Goal: Task Accomplishment & Management: Use online tool/utility

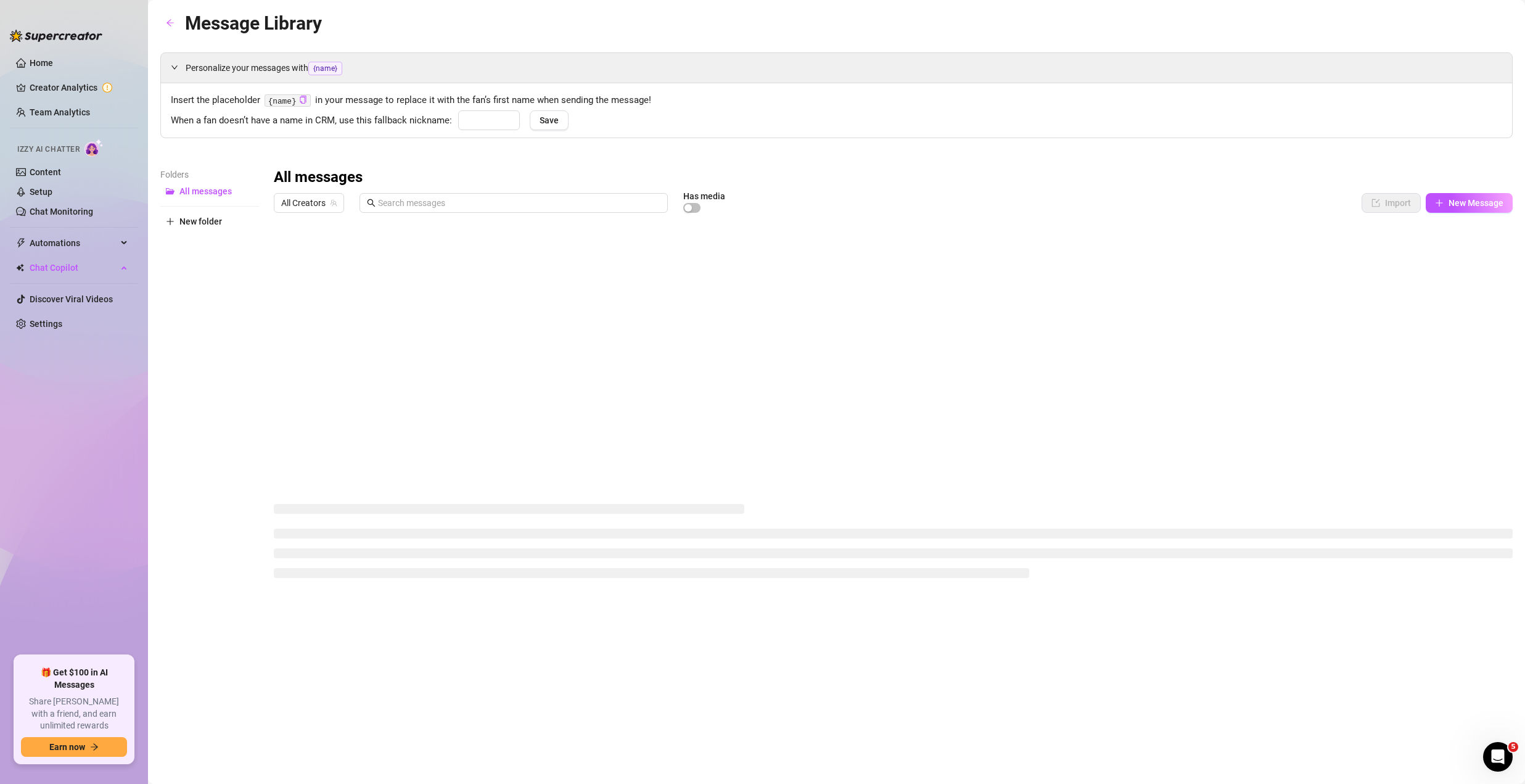
type input "babe"
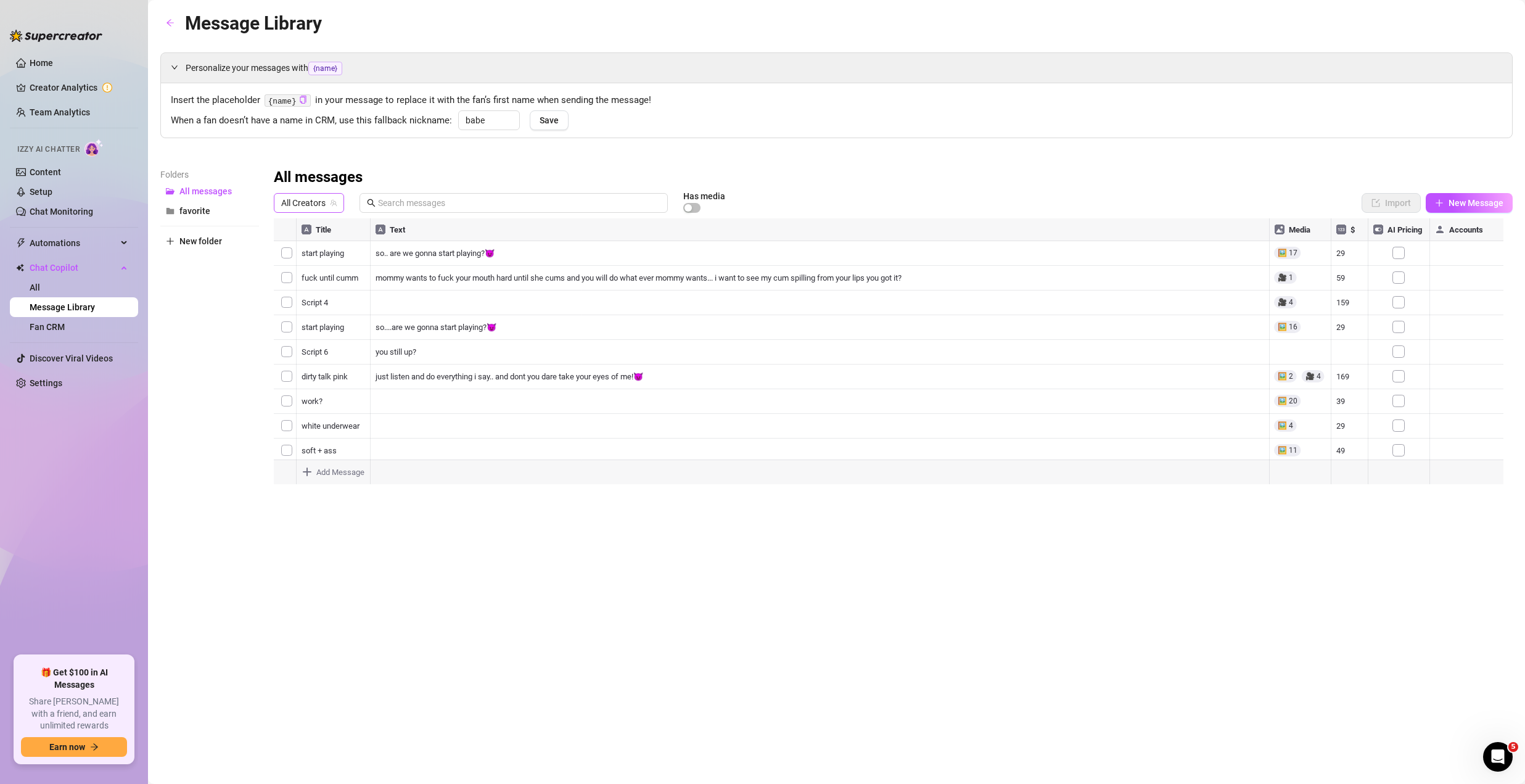
click at [322, 205] on span "All Creators" at bounding box center [309, 203] width 55 height 18
click at [314, 244] on span "𝐀𝐧𝐧𝐚.𝐌" at bounding box center [319, 248] width 31 height 13
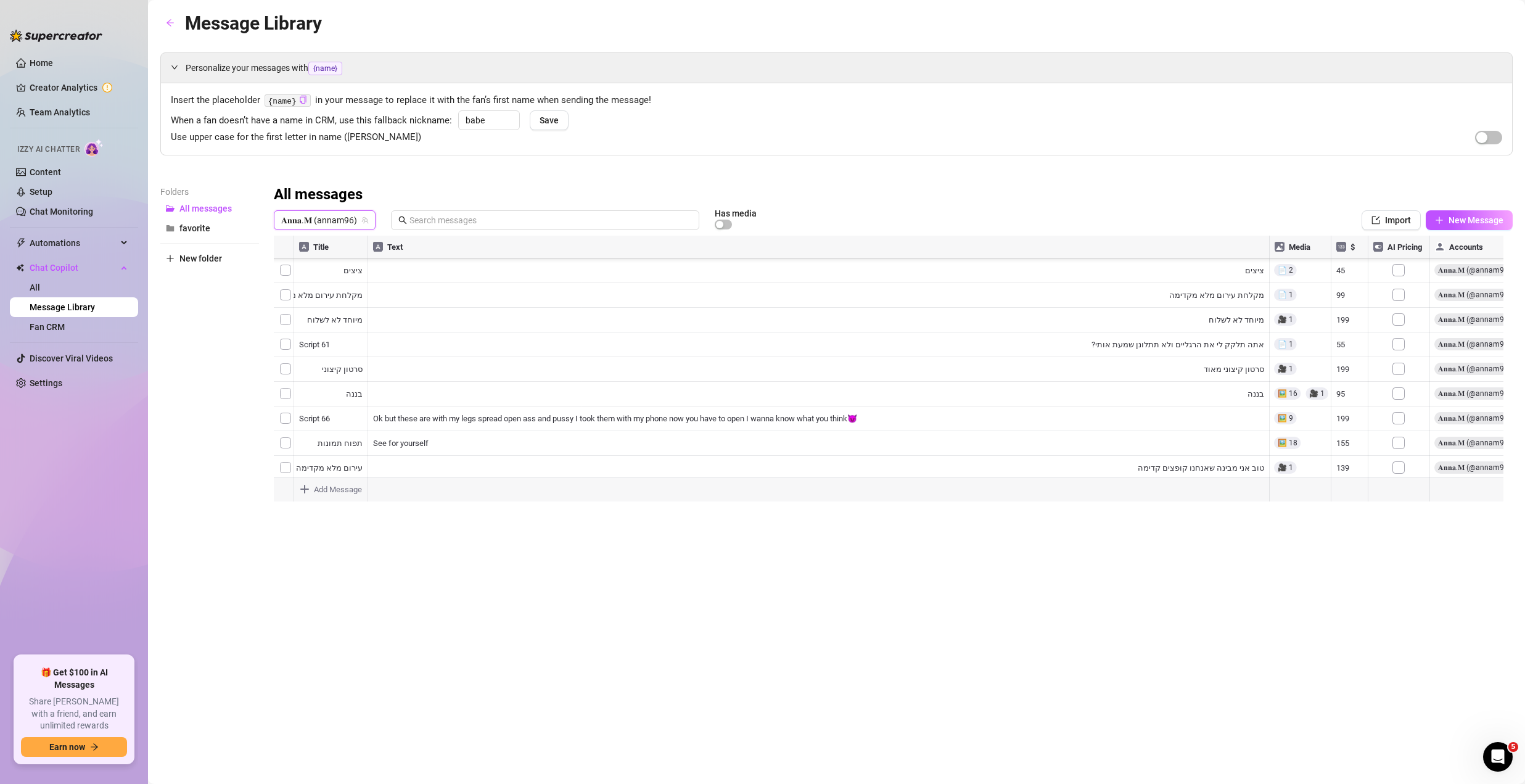
scroll to position [1909, 0]
click at [64, 207] on link "Chat Monitoring" at bounding box center [61, 211] width 63 height 10
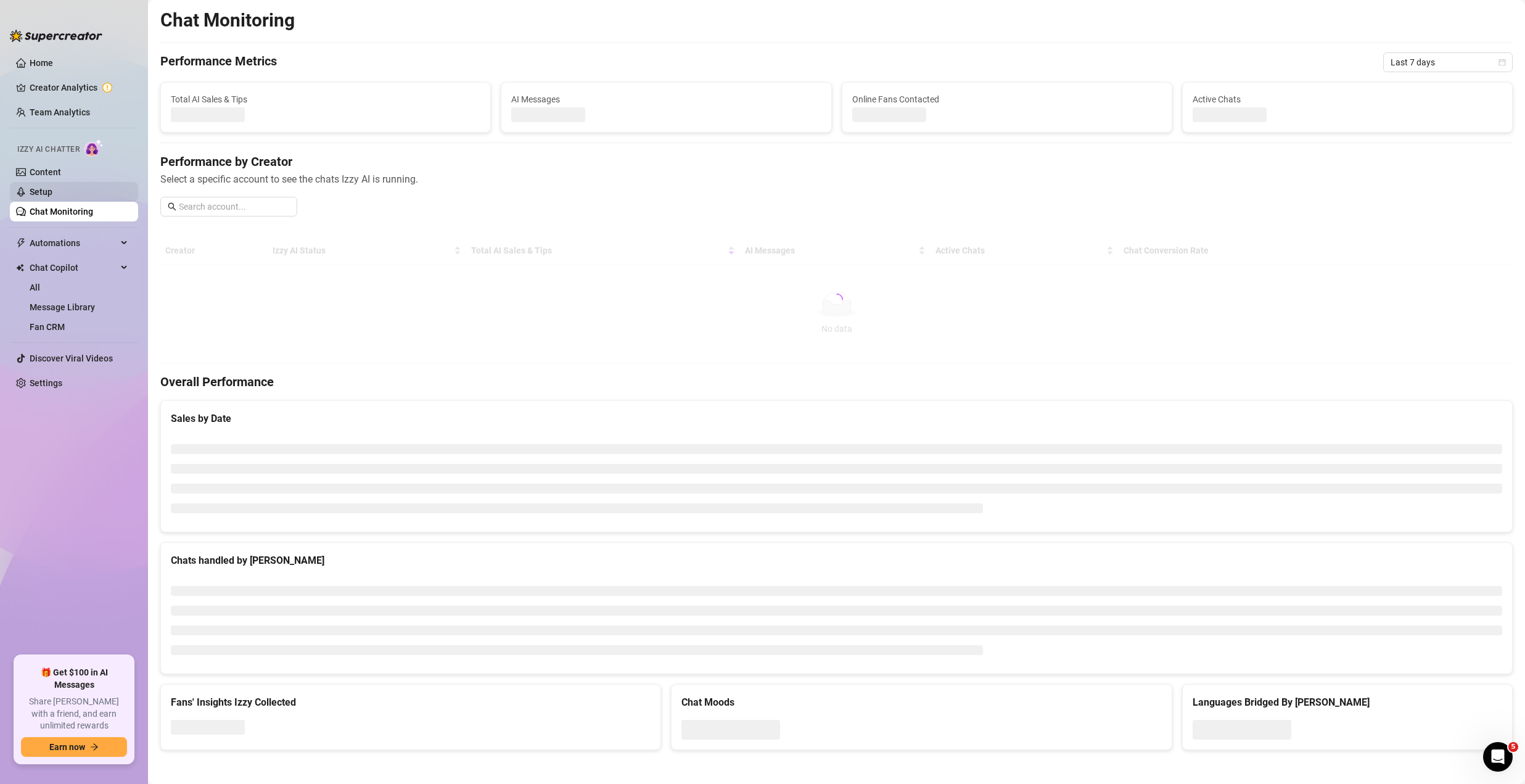
click at [52, 190] on link "Setup" at bounding box center [41, 192] width 23 height 10
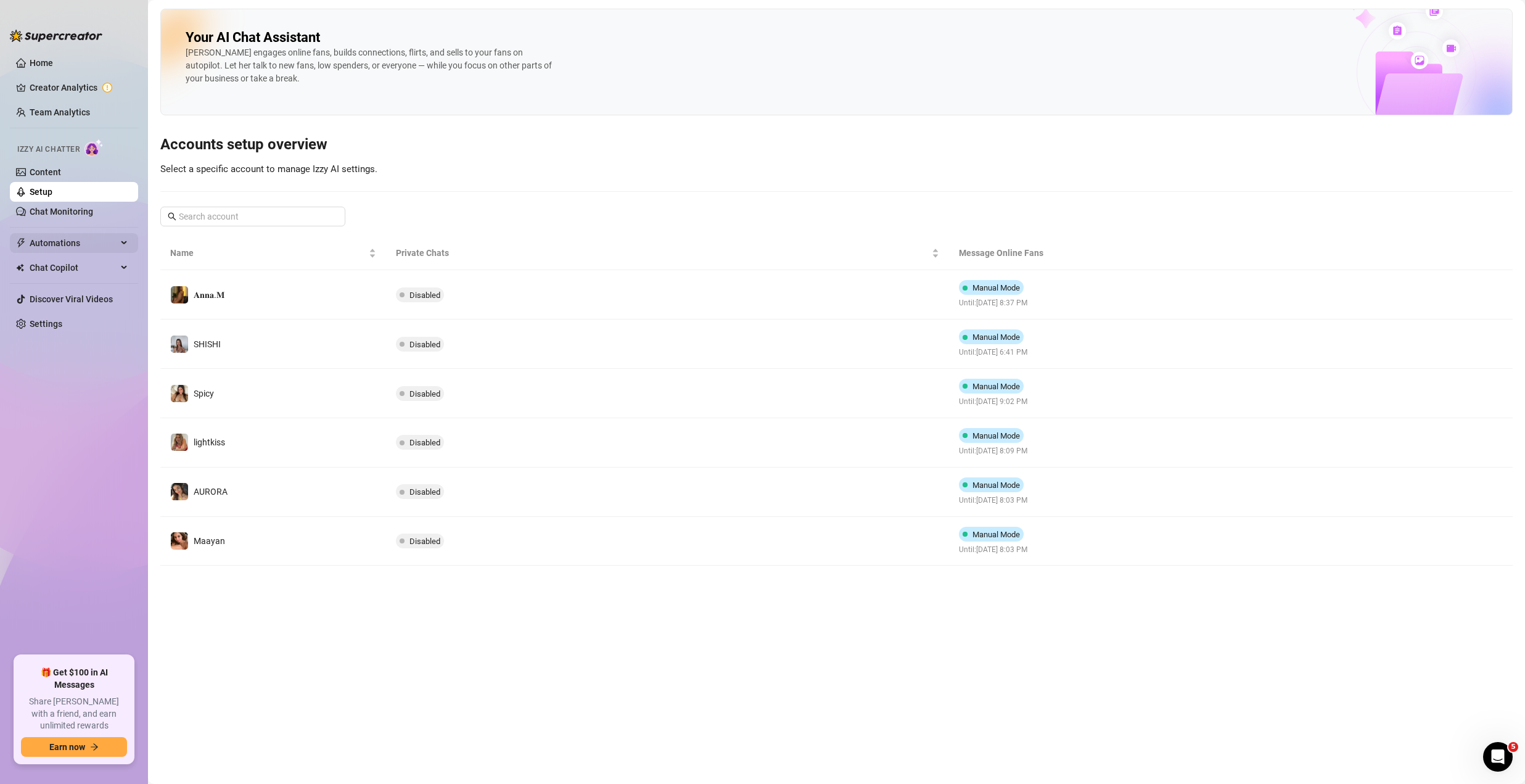
click at [72, 248] on span "Automations" at bounding box center [73, 242] width 87 height 20
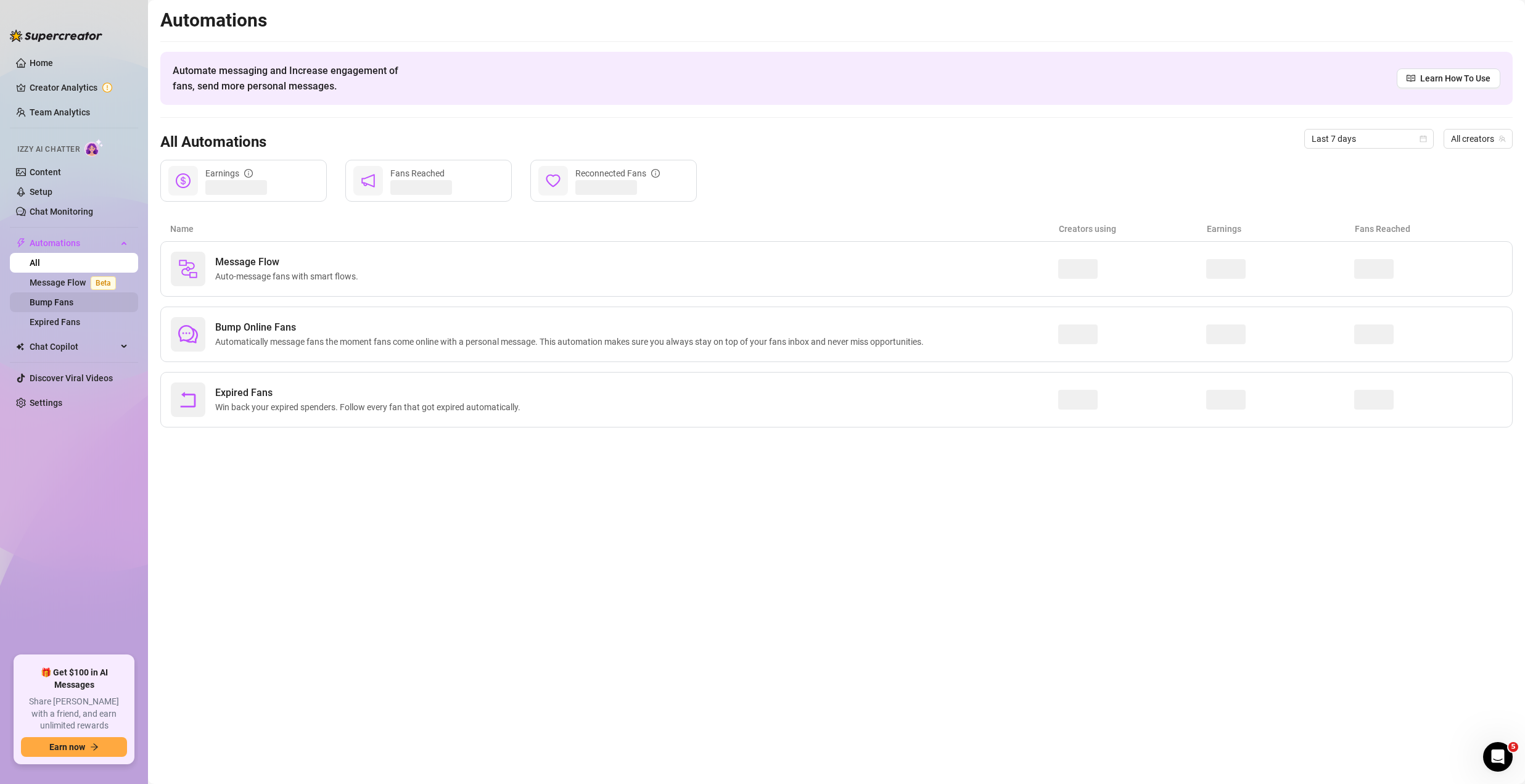
click at [63, 307] on link "Bump Fans" at bounding box center [51, 302] width 44 height 10
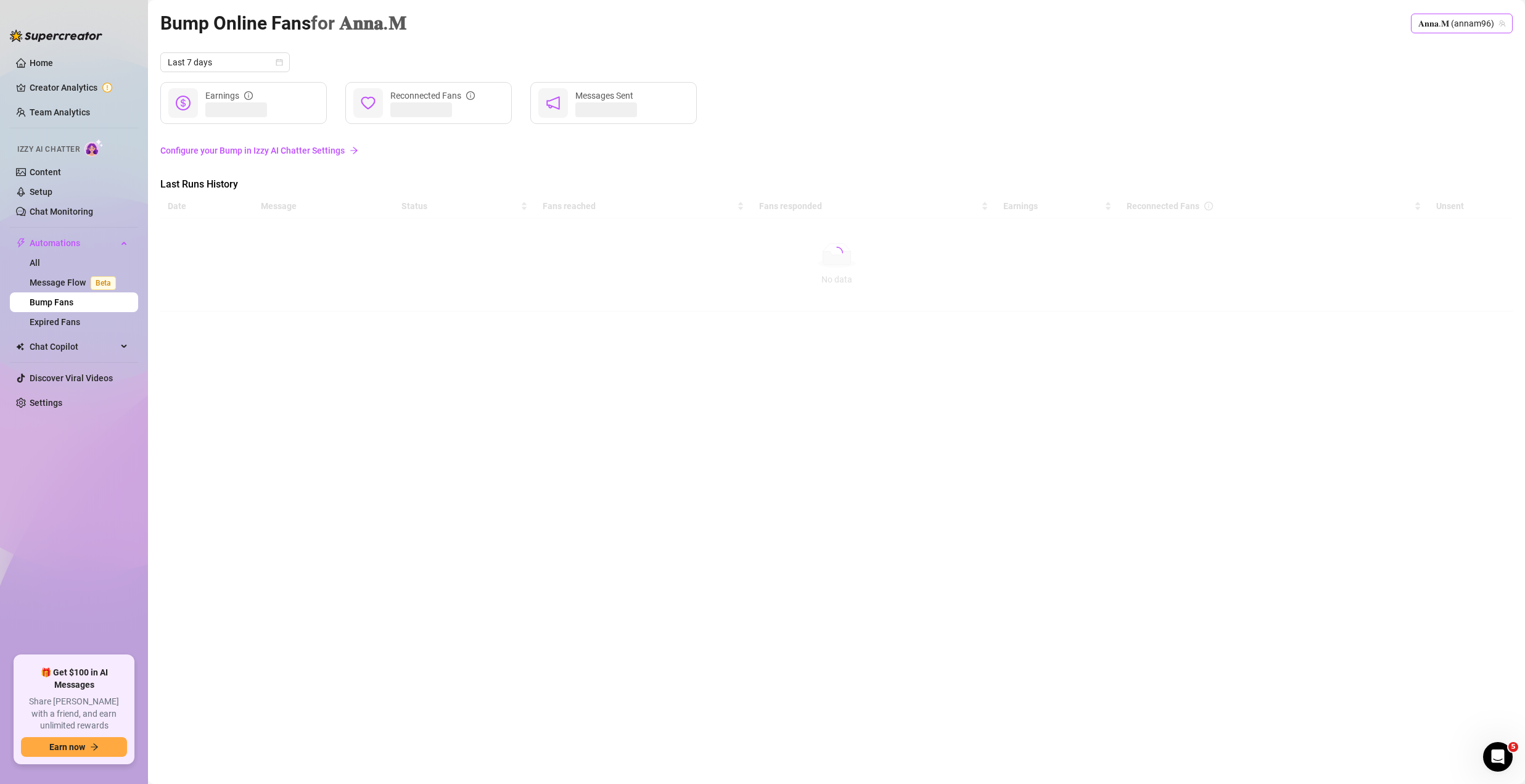
click at [1439, 22] on span "𝐀𝐧𝐧𝐚.𝐌 (annam96)" at bounding box center [1462, 23] width 87 height 18
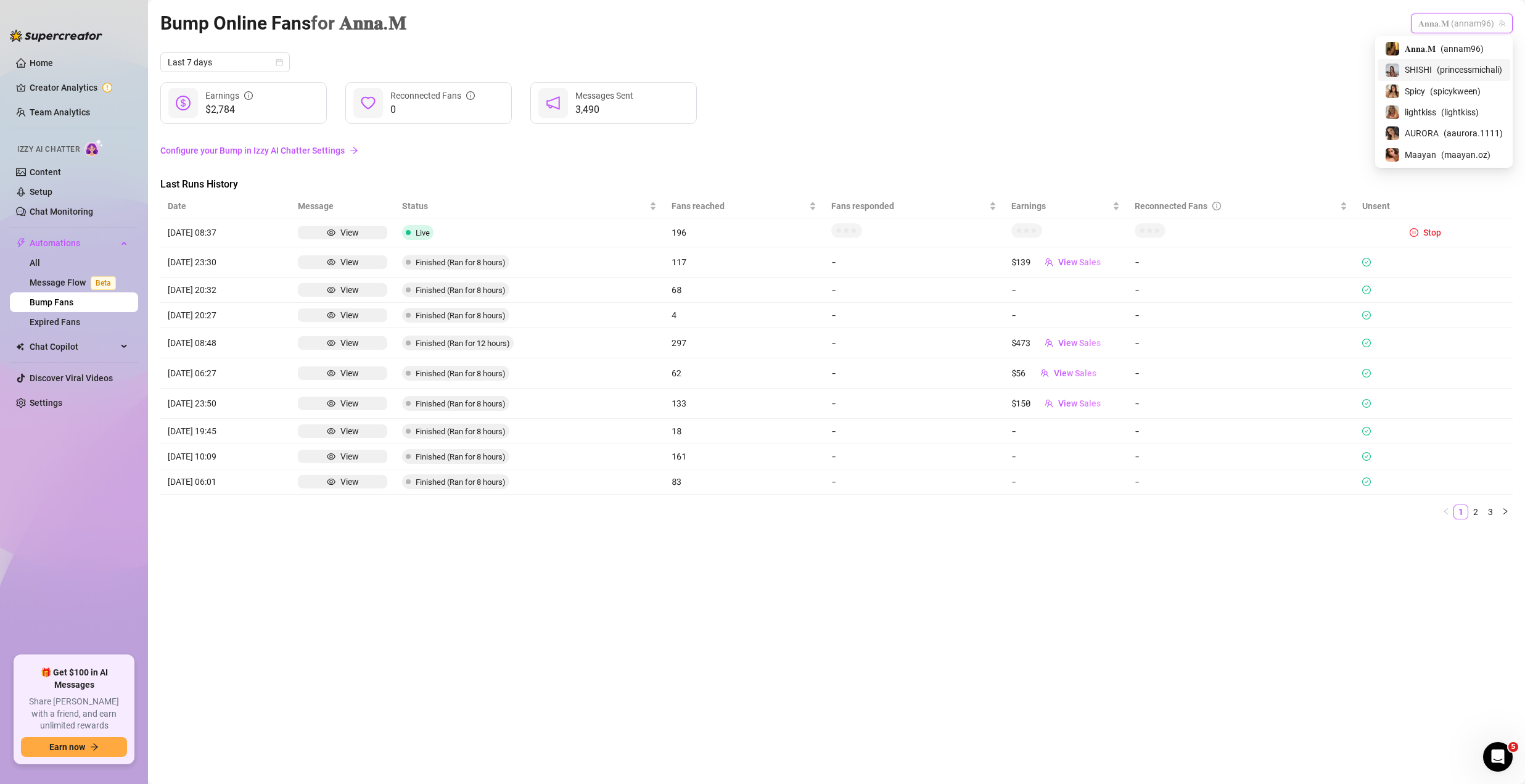
click at [1416, 75] on span "SHISHI" at bounding box center [1418, 69] width 27 height 13
